Goal: Navigation & Orientation: Find specific page/section

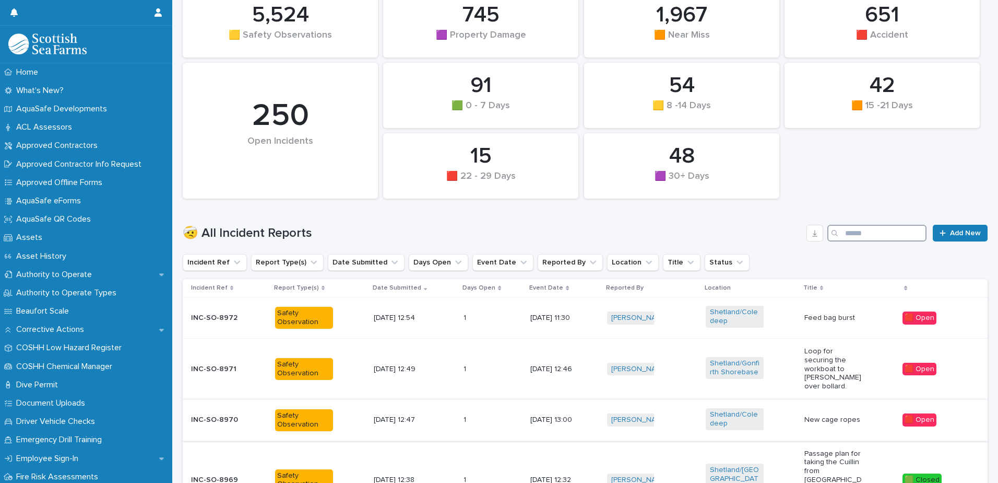
scroll to position [209, 0]
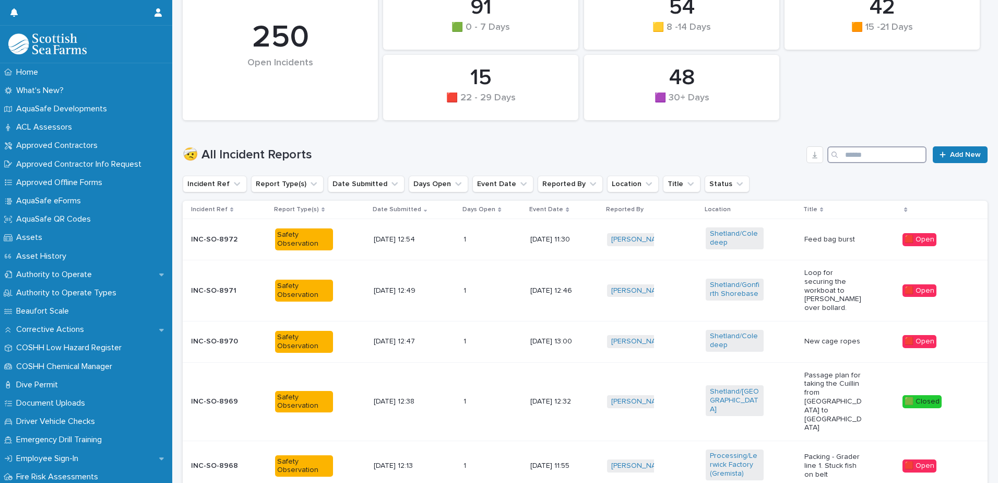
click at [862, 155] on input "Search" at bounding box center [877, 154] width 99 height 17
type input "*****"
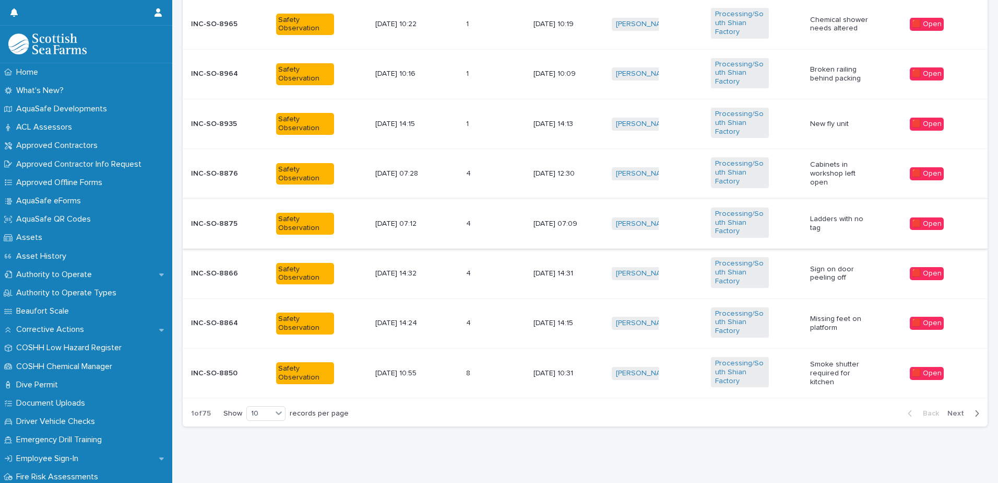
scroll to position [540, 0]
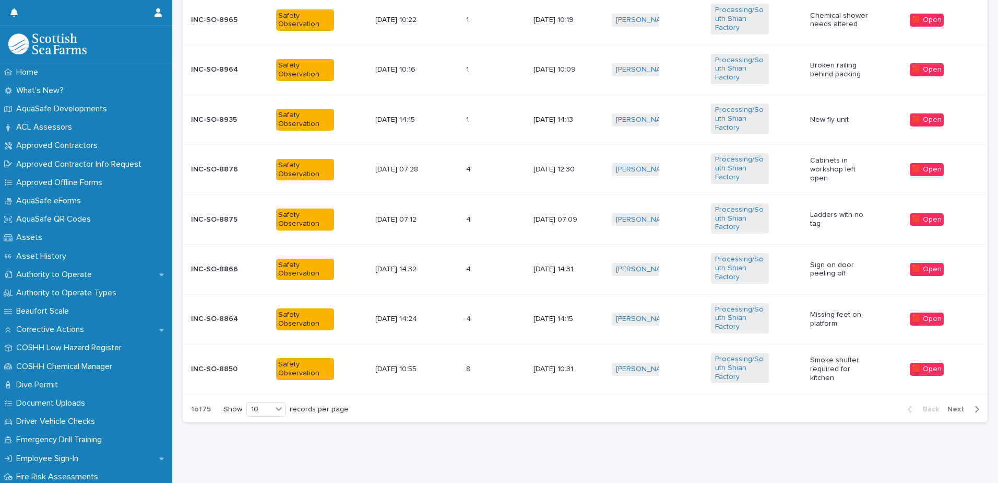
click at [275, 396] on div "1 of 75 Show 10 records per page" at bounding box center [270, 409] width 174 height 26
click at [274, 403] on icon at bounding box center [279, 408] width 10 height 10
click at [267, 434] on div "30" at bounding box center [267, 440] width 38 height 13
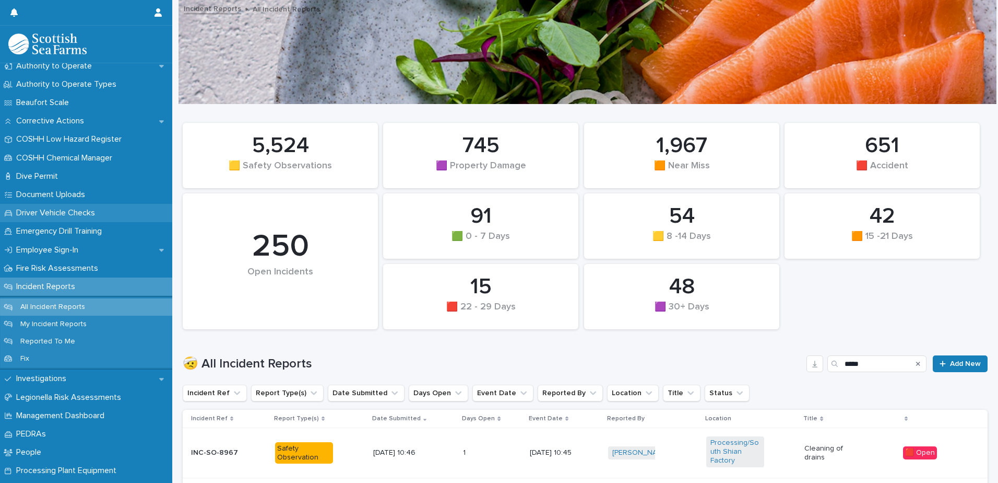
scroll to position [209, 0]
drag, startPoint x: 64, startPoint y: 289, endPoint x: 62, endPoint y: 301, distance: 11.7
click at [64, 289] on p "Incident Reports" at bounding box center [48, 286] width 72 height 10
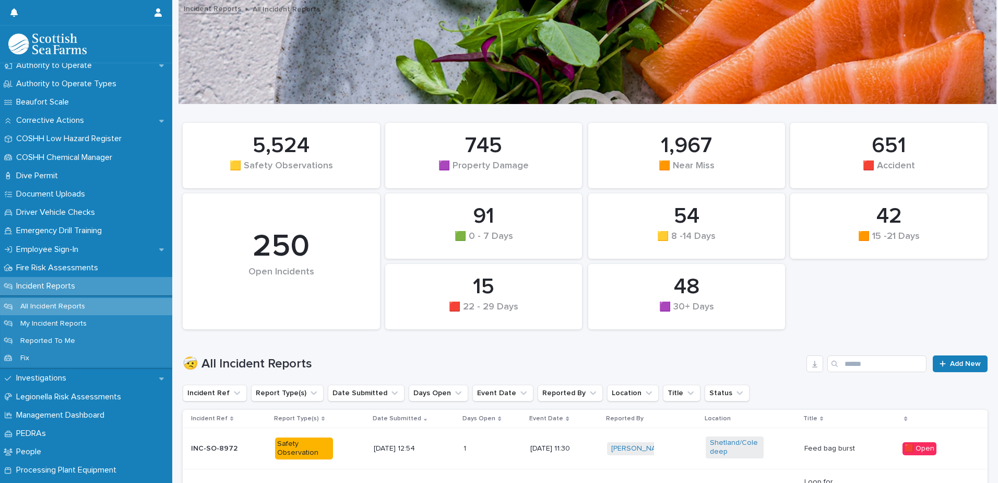
click at [885, 375] on div "🤕 All Incident Reports Add New" at bounding box center [585, 359] width 805 height 50
click at [885, 372] on div "🤕 All Incident Reports Add New" at bounding box center [585, 359] width 805 height 50
click at [886, 370] on input "Search" at bounding box center [877, 363] width 99 height 17
click at [888, 367] on input "Search" at bounding box center [877, 363] width 99 height 17
click at [849, 366] on input "Search" at bounding box center [877, 363] width 99 height 17
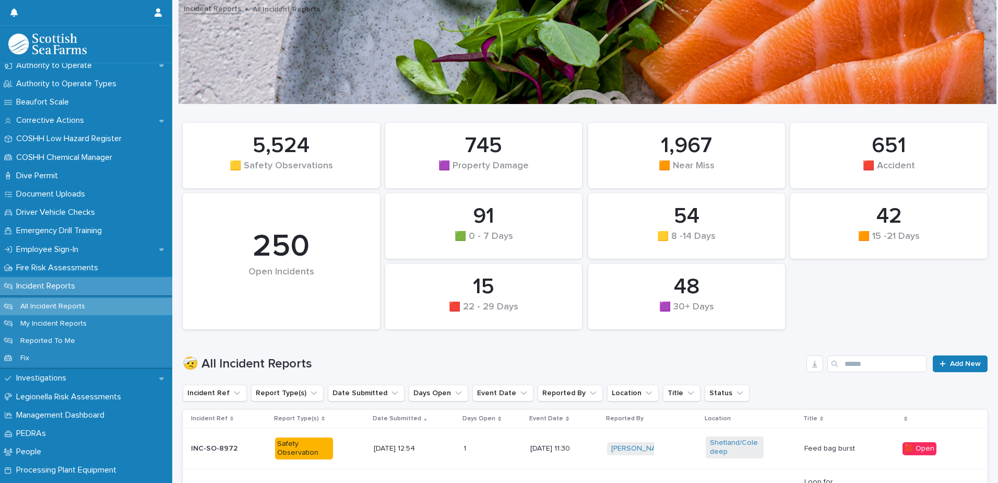
click at [103, 292] on div "Incident Reports" at bounding box center [86, 286] width 172 height 18
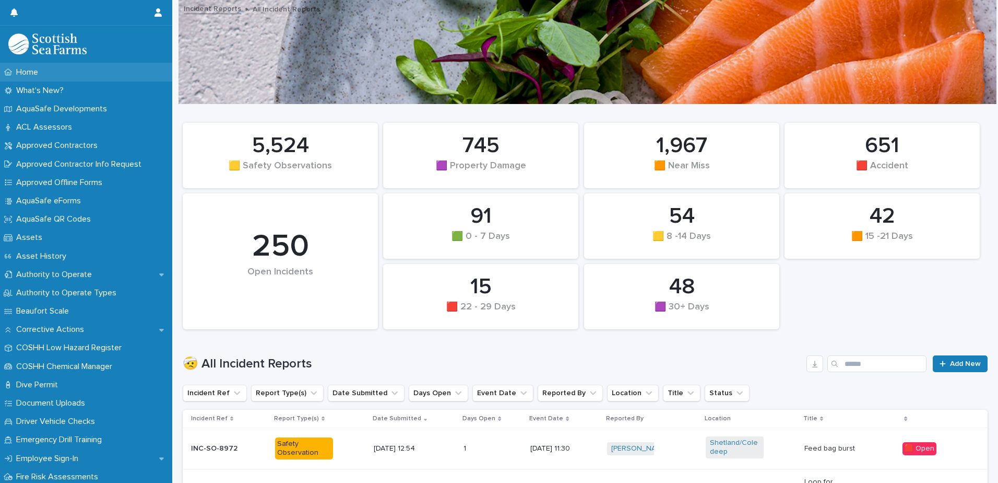
click at [38, 78] on div "Home" at bounding box center [86, 72] width 172 height 18
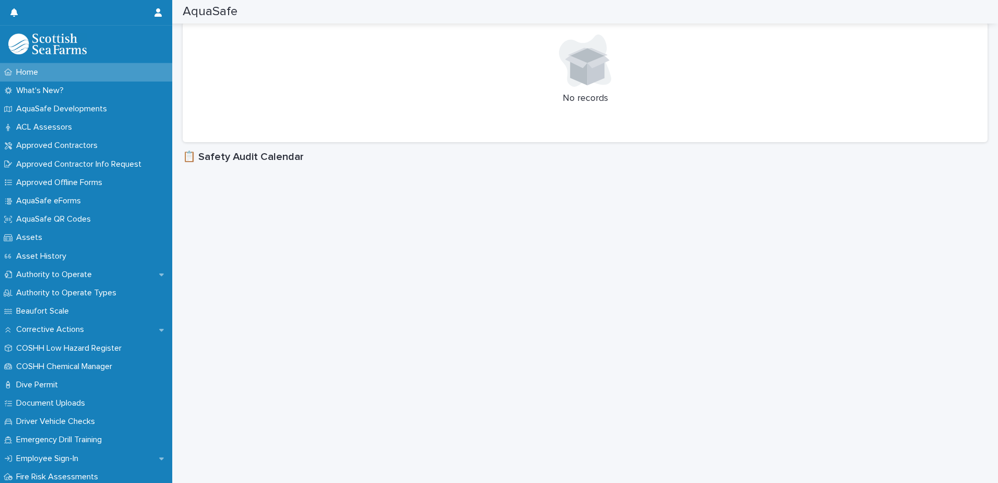
scroll to position [522, 0]
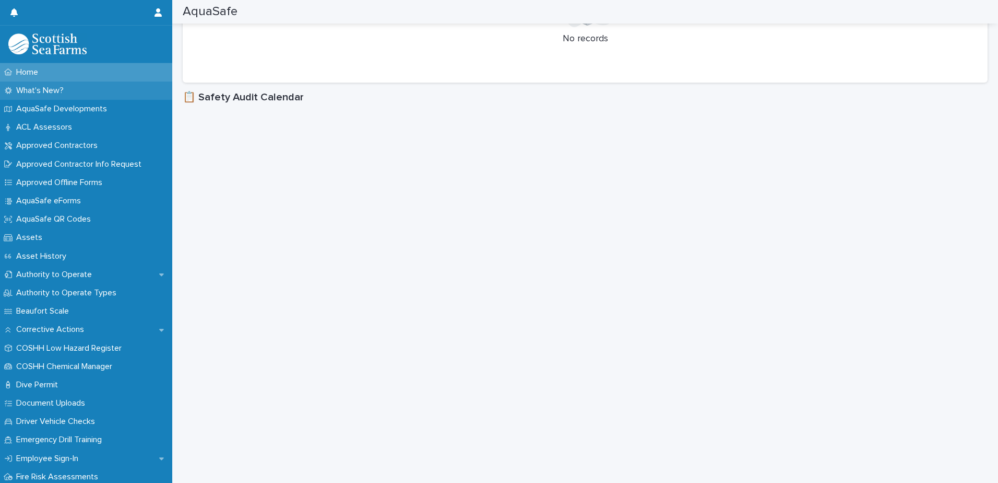
click at [62, 87] on p "What's New?" at bounding box center [42, 91] width 60 height 10
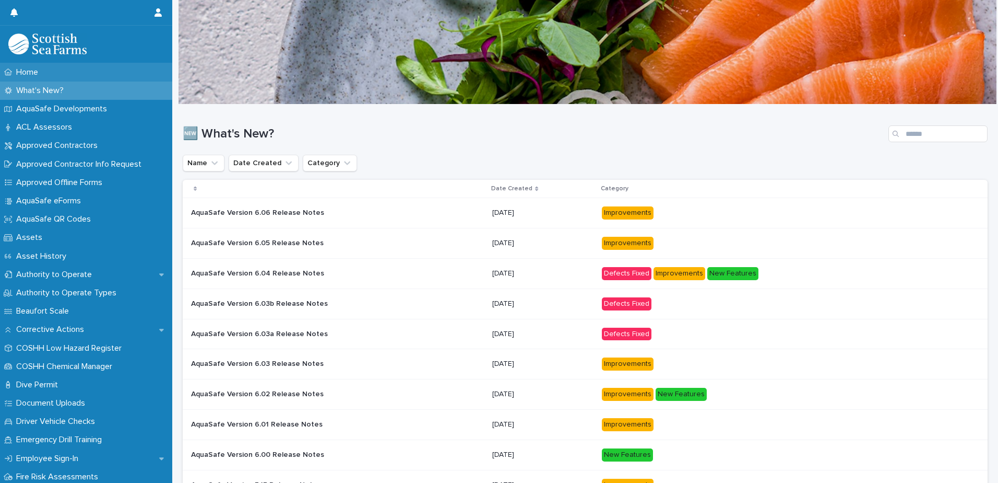
click at [45, 72] on p "Home" at bounding box center [29, 72] width 34 height 10
